Goal: Transaction & Acquisition: Download file/media

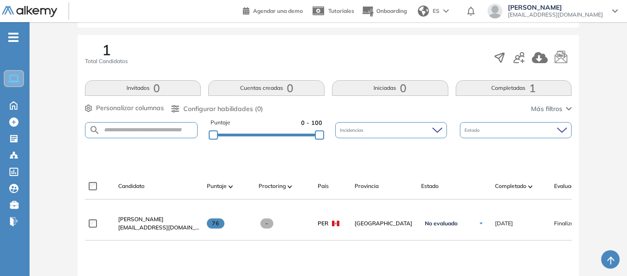
scroll to position [138, 0]
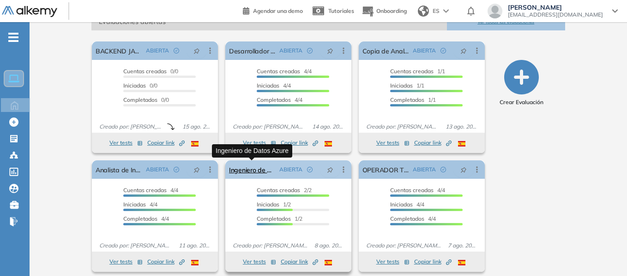
scroll to position [154, 0]
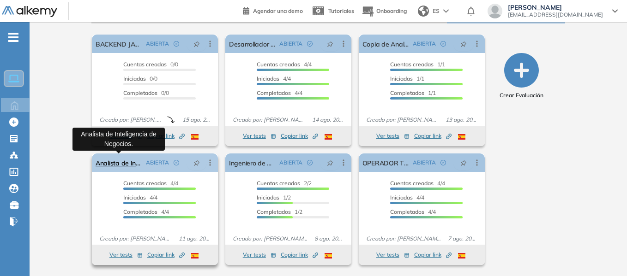
click at [125, 161] on link "Analista de Inteligencia de Negocios." at bounding box center [119, 163] width 47 height 18
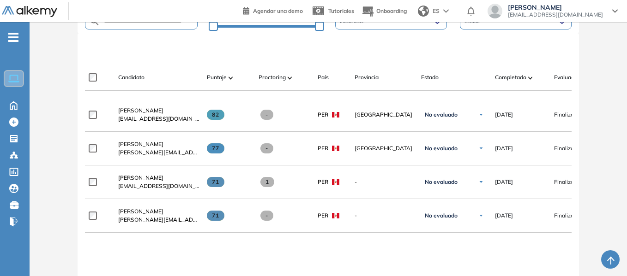
scroll to position [254, 0]
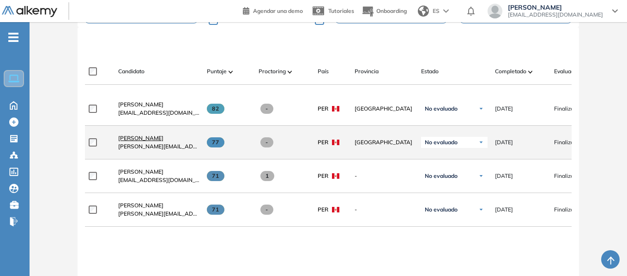
click at [139, 141] on span "[PERSON_NAME]" at bounding box center [140, 138] width 45 height 7
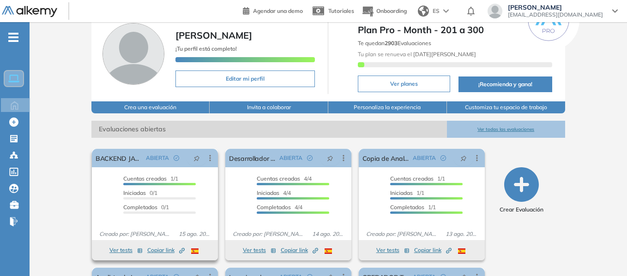
scroll to position [92, 0]
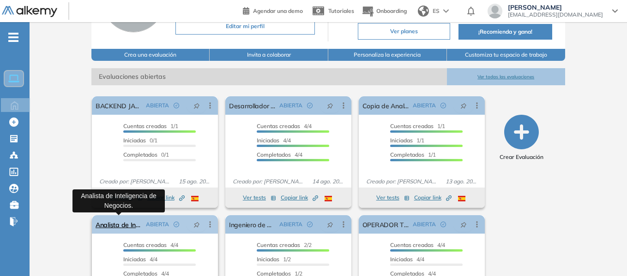
click at [115, 228] on link "Analista de Inteligencia de Negocios." at bounding box center [119, 225] width 47 height 18
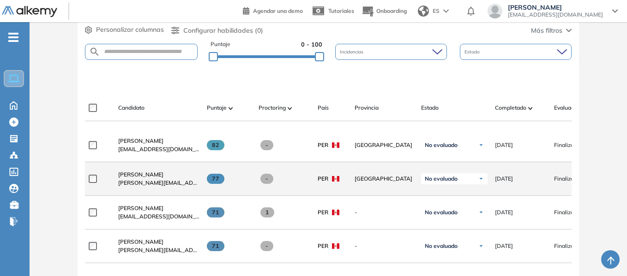
scroll to position [231, 0]
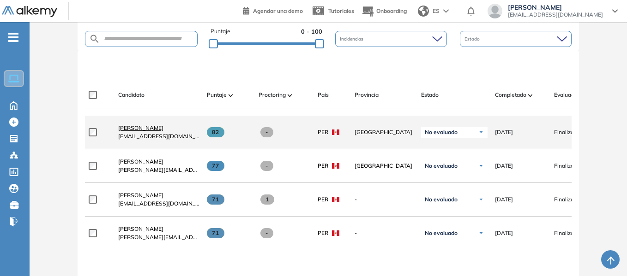
click at [137, 132] on span "[PERSON_NAME]" at bounding box center [140, 128] width 45 height 7
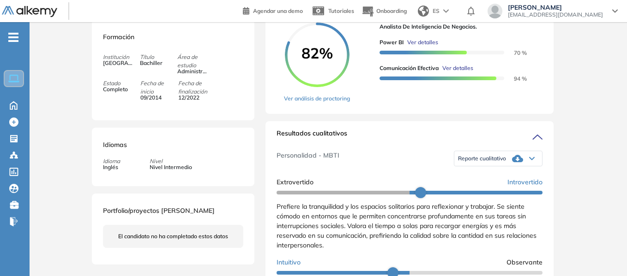
scroll to position [185, 0]
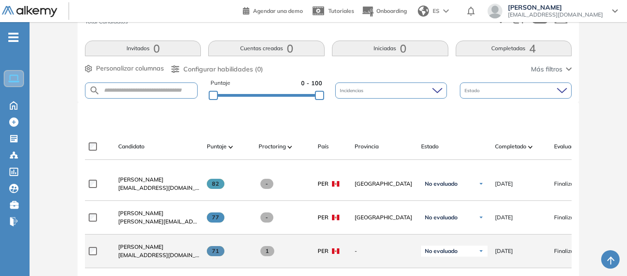
scroll to position [231, 0]
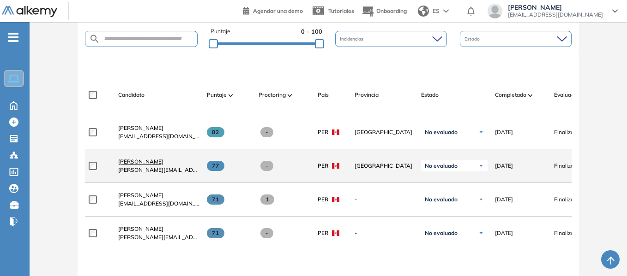
click at [163, 165] on span "[PERSON_NAME]" at bounding box center [140, 161] width 45 height 7
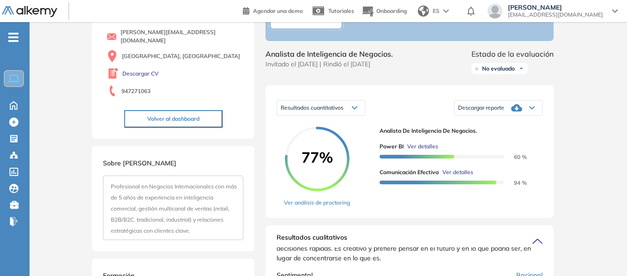
scroll to position [24, 0]
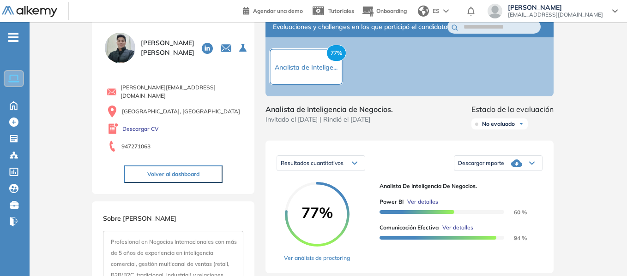
click at [485, 166] on div "Descargar reporte" at bounding box center [498, 163] width 88 height 18
click at [484, 179] on li "Descargar informe completo" at bounding box center [492, 174] width 68 height 9
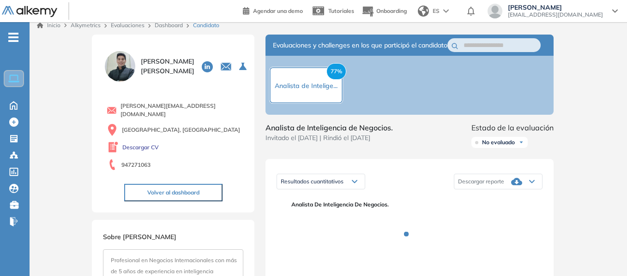
scroll to position [46, 0]
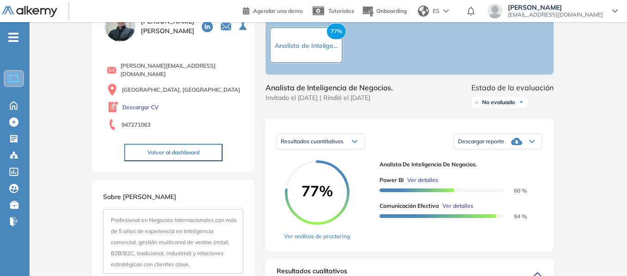
click at [534, 151] on div "Descargar reporte" at bounding box center [498, 141] width 88 height 18
click at [495, 174] on li "Descargar informe resumido" at bounding box center [492, 169] width 69 height 9
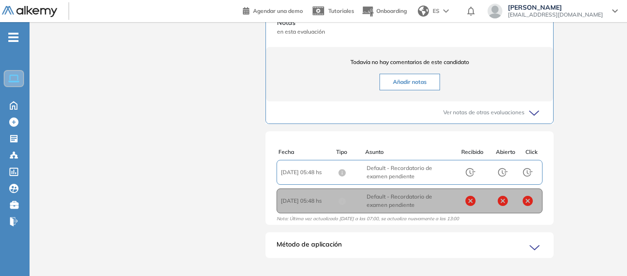
scroll to position [2, 0]
